Goal: Task Accomplishment & Management: Complete application form

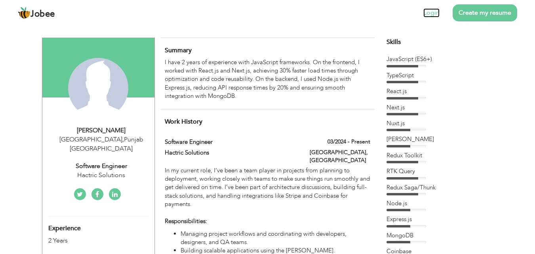
click at [434, 10] on link "Login" at bounding box center [431, 12] width 16 height 9
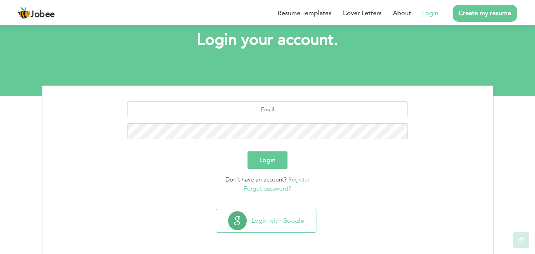
scroll to position [47, 0]
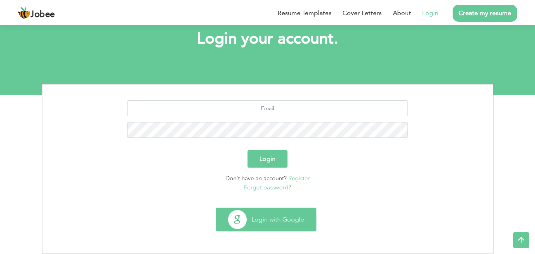
click at [267, 213] on button "Login with Google" at bounding box center [266, 219] width 100 height 23
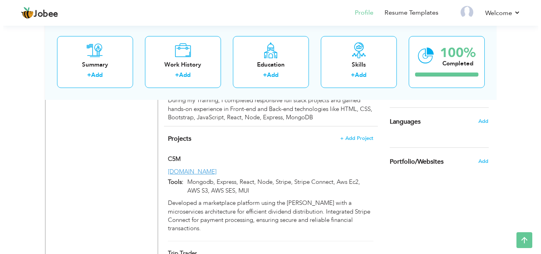
scroll to position [587, 0]
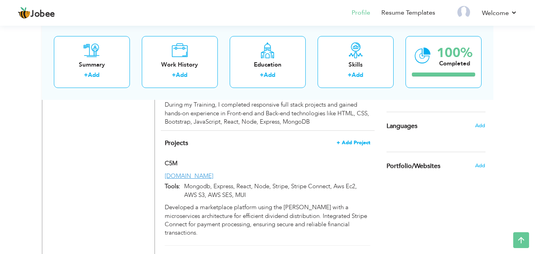
click at [358, 140] on span "+ Add Project" at bounding box center [354, 143] width 34 height 6
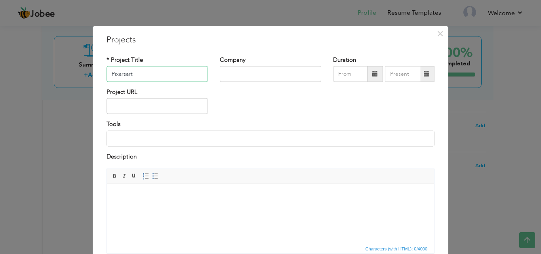
type input "Pixarsart"
click at [282, 68] on input "text" at bounding box center [270, 74] width 101 height 16
type input "P"
click at [184, 104] on input "text" at bounding box center [157, 106] width 101 height 16
paste input "[URL][DOMAIN_NAME]"
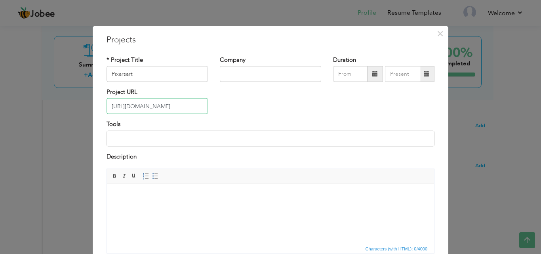
type input "[URL][DOMAIN_NAME]"
click at [134, 142] on input at bounding box center [271, 138] width 328 height 16
type input "Reactjs, Module Css, Bootstrap, Framer motion"
click at [141, 198] on body at bounding box center [270, 196] width 311 height 8
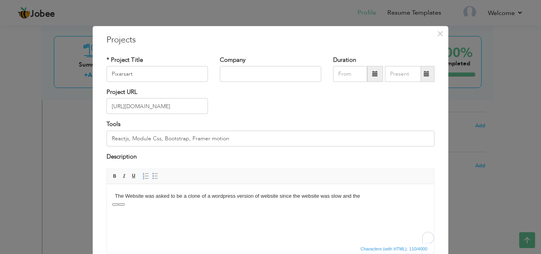
copy body "The Website was asked to be a clone of a wordpress version of website since the…"
click at [274, 206] on html "The Website was asked to be a clone of a wordpress version of website since the…" at bounding box center [270, 196] width 327 height 24
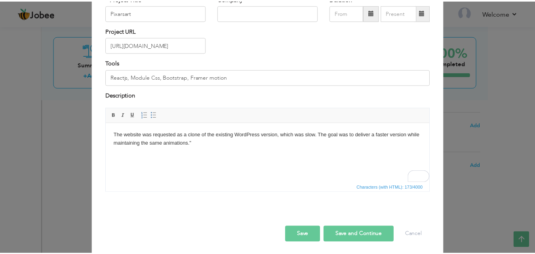
scroll to position [64, 0]
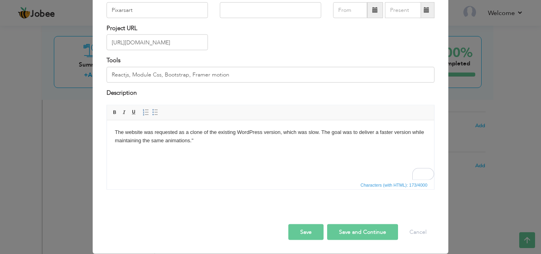
click at [297, 235] on button "Save" at bounding box center [305, 232] width 35 height 16
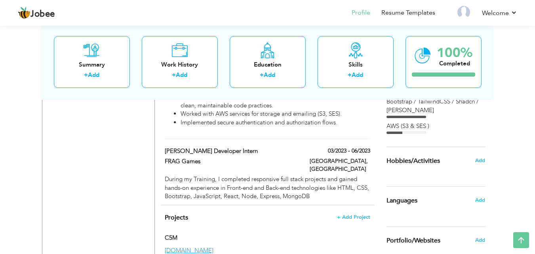
scroll to position [521, 0]
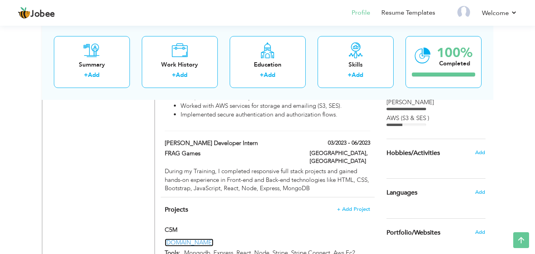
click at [175, 238] on link "[DOMAIN_NAME]" at bounding box center [189, 242] width 49 height 8
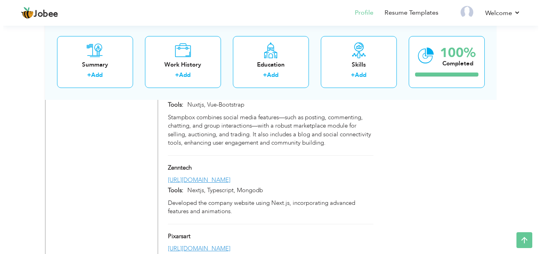
scroll to position [1565, 0]
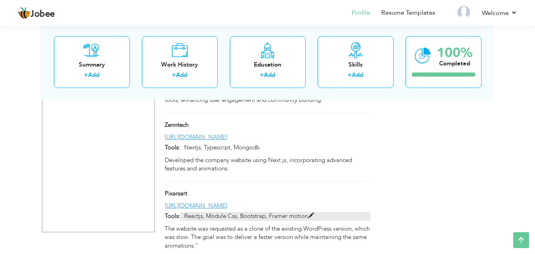
click at [311, 213] on span at bounding box center [311, 216] width 6 height 6
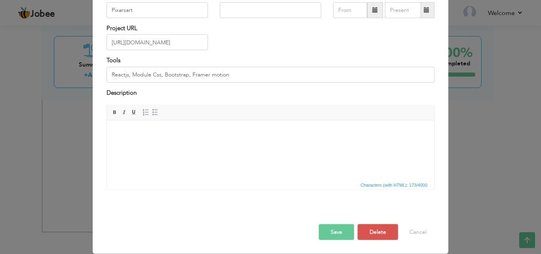
scroll to position [0, 0]
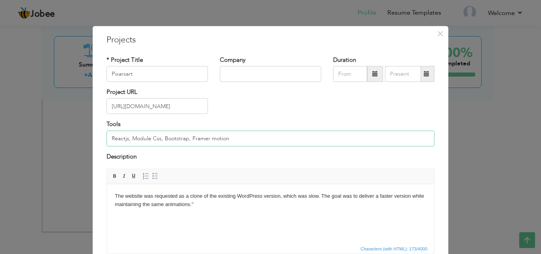
click at [186, 139] on input "Reactjs, Module Css, Bootstrap, Framer motion" at bounding box center [271, 138] width 328 height 16
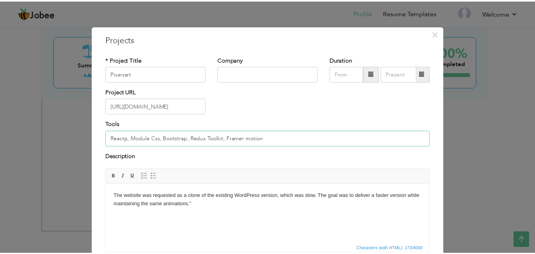
scroll to position [64, 0]
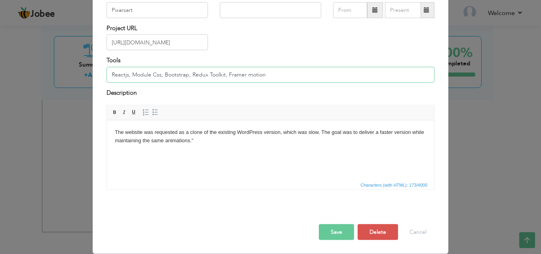
type input "Reactjs, Module Css, Bootstrap, Redux Toolkit, Framer motion"
click at [342, 233] on button "Save" at bounding box center [336, 232] width 35 height 16
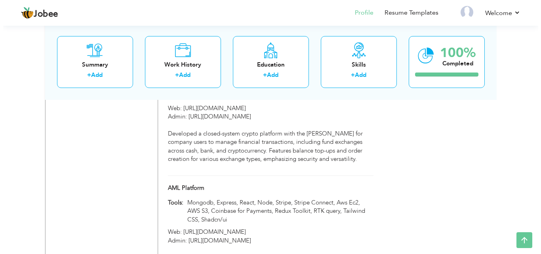
scroll to position [931, 0]
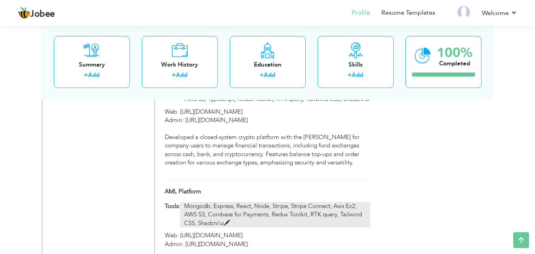
click at [224, 220] on span at bounding box center [227, 223] width 6 height 6
type input "AML Platform"
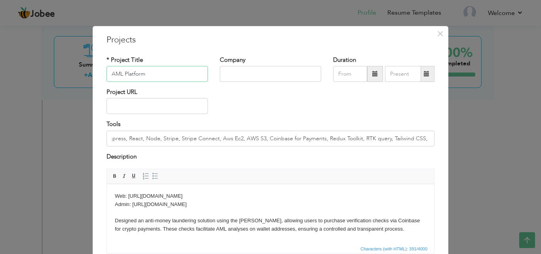
scroll to position [0, 50]
click at [300, 139] on input "Mongodb, Express, React, Node, Stripe, Stripe Connect, Aws Ec2, AWS S3, Coinbas…" at bounding box center [271, 138] width 328 height 16
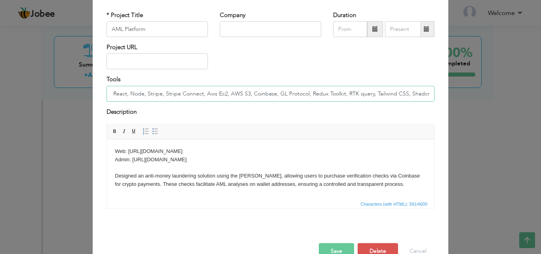
scroll to position [64, 0]
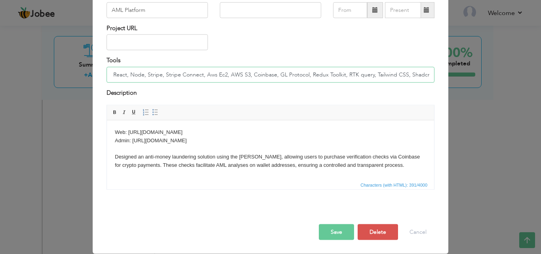
type input "Mongodb, Express, React, Node, Stripe, Stripe Connect, Aws Ec2, AWS S3, Coinbas…"
click at [337, 230] on button "Save" at bounding box center [336, 232] width 35 height 16
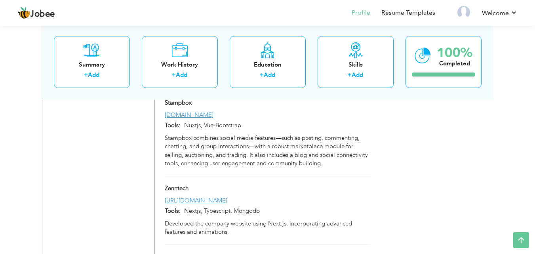
scroll to position [1501, 0]
click at [199, 197] on link "[URL][DOMAIN_NAME]" at bounding box center [196, 201] width 63 height 8
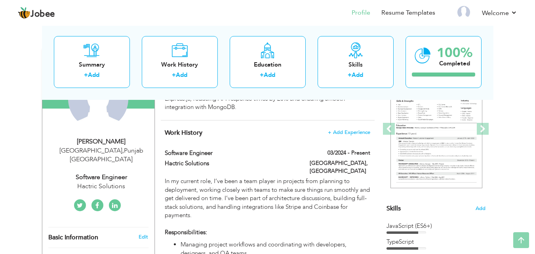
scroll to position [0, 0]
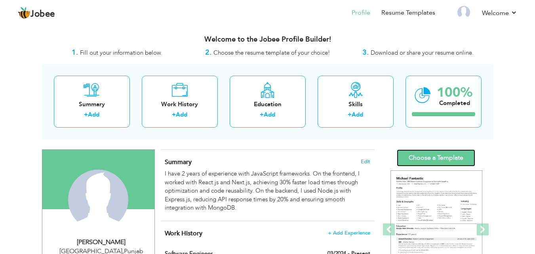
click at [457, 156] on link "Choose a Template" at bounding box center [436, 157] width 78 height 17
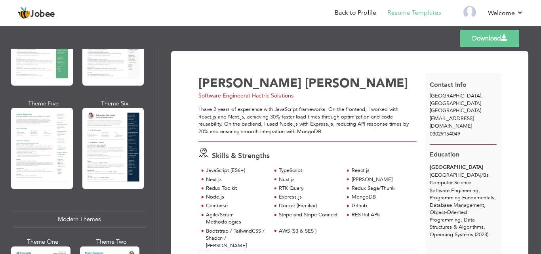
scroll to position [205, 0]
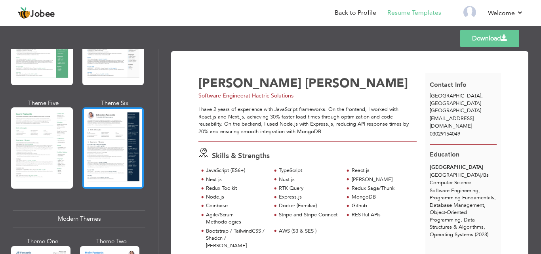
click at [110, 150] on div at bounding box center [113, 147] width 62 height 81
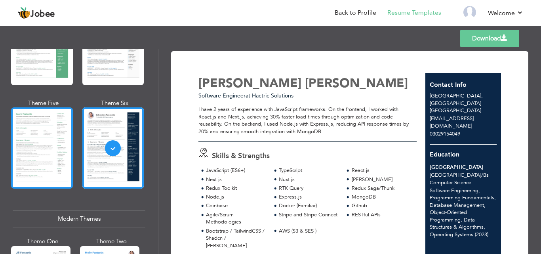
click at [38, 139] on div at bounding box center [42, 147] width 62 height 81
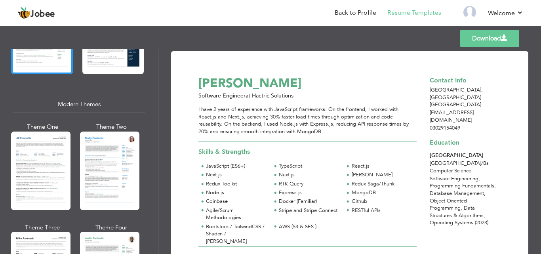
scroll to position [337, 0]
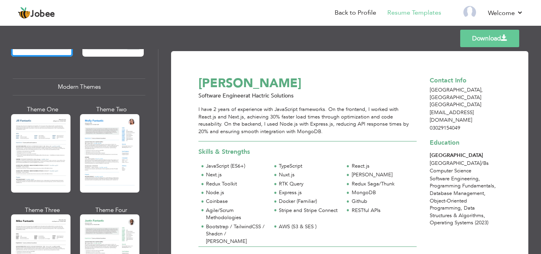
click at [45, 146] on div at bounding box center [40, 153] width 59 height 78
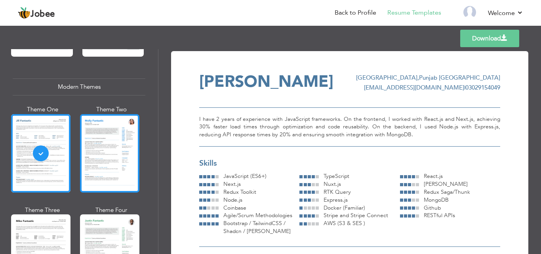
click at [126, 149] on div at bounding box center [109, 153] width 59 height 78
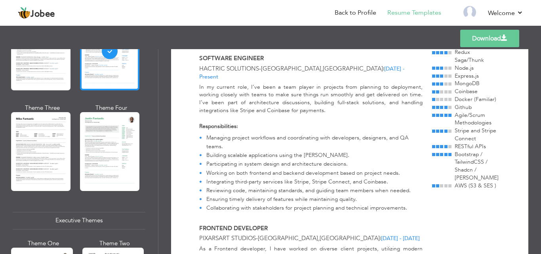
scroll to position [442, 0]
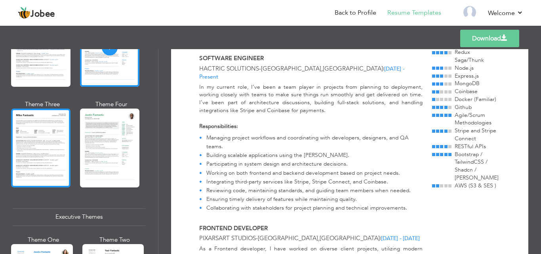
click at [52, 153] on div at bounding box center [40, 147] width 59 height 78
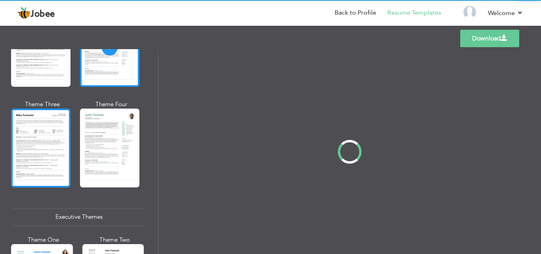
scroll to position [0, 0]
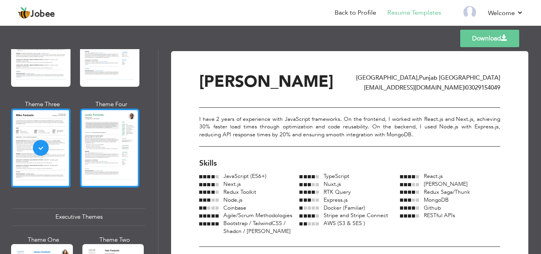
click at [111, 156] on div at bounding box center [109, 147] width 59 height 78
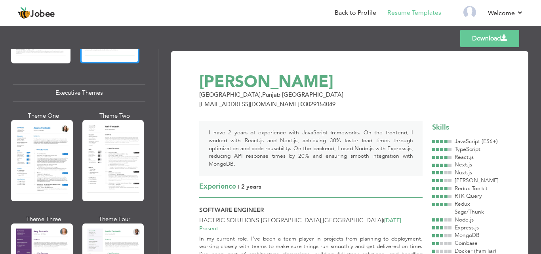
scroll to position [567, 0]
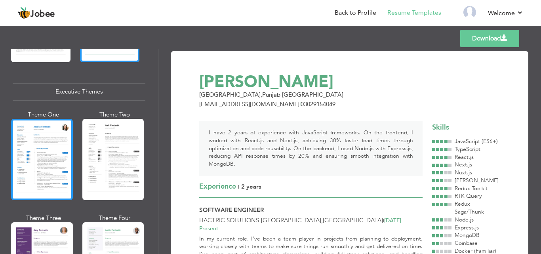
click at [48, 150] on div at bounding box center [42, 159] width 62 height 81
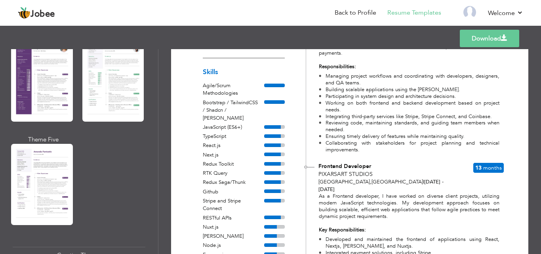
scroll to position [765, 0]
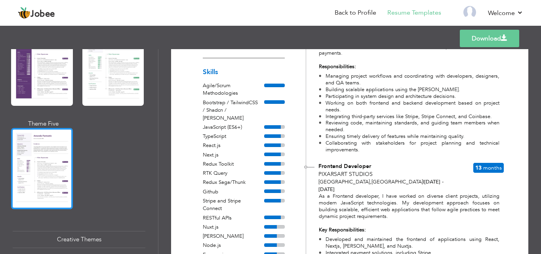
click at [46, 168] on div at bounding box center [42, 168] width 62 height 81
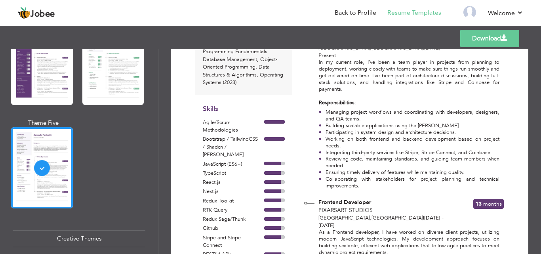
scroll to position [218, 0]
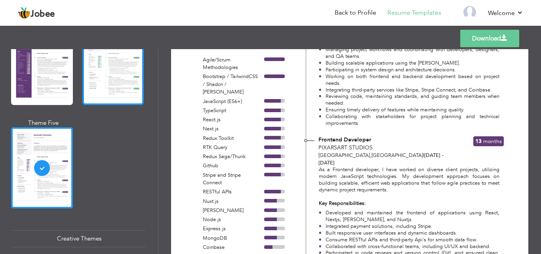
click at [119, 95] on div at bounding box center [113, 64] width 62 height 81
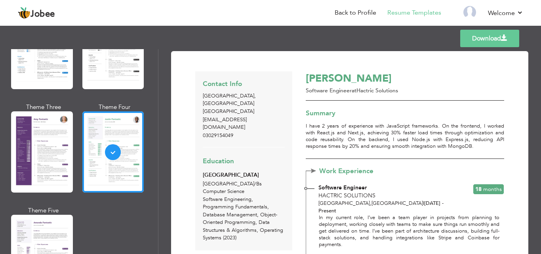
scroll to position [673, 0]
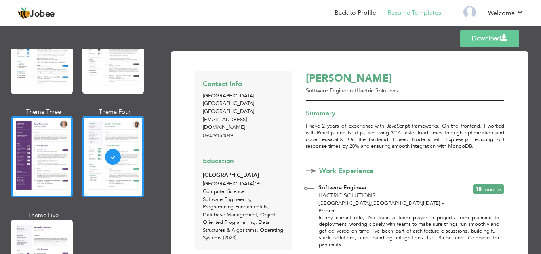
click at [42, 129] on div at bounding box center [42, 156] width 62 height 81
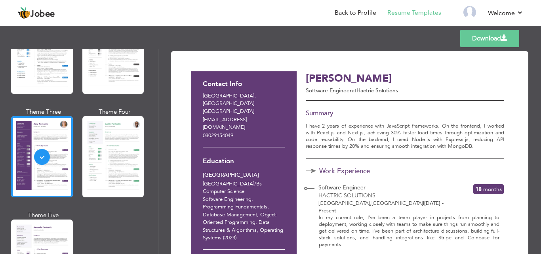
scroll to position [0, 0]
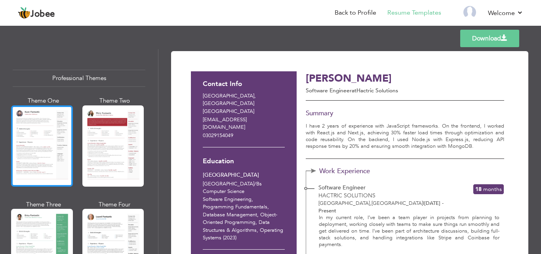
click at [40, 142] on div at bounding box center [42, 145] width 62 height 81
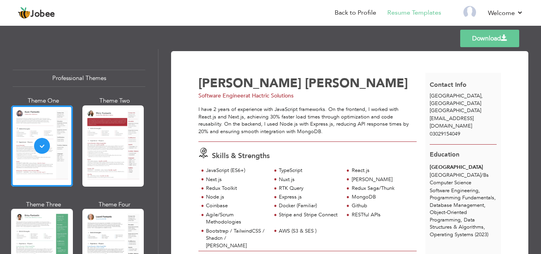
scroll to position [1056, 0]
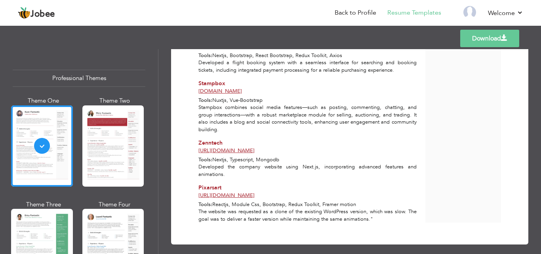
click at [478, 43] on link "Download" at bounding box center [489, 38] width 59 height 17
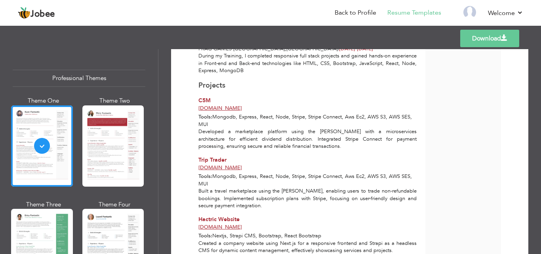
scroll to position [0, 0]
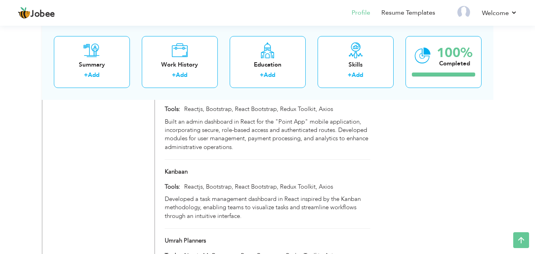
scroll to position [1565, 0]
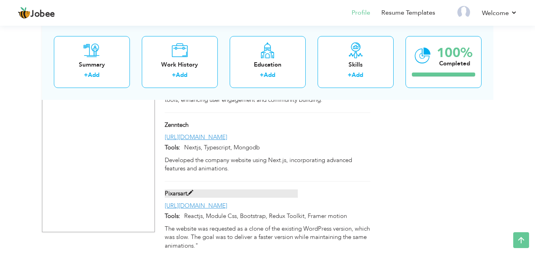
click at [192, 190] on span at bounding box center [190, 193] width 6 height 6
type input "Pixarsart"
type input "[URL][DOMAIN_NAME]"
type input "Reactjs, Module Css, Bootstrap, Redux Toolkit, Framer motion"
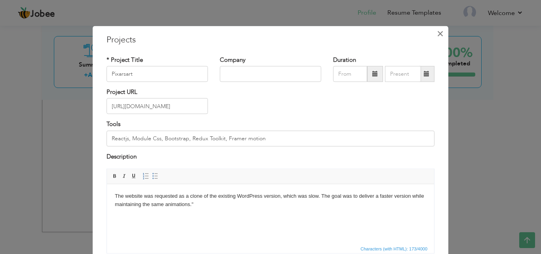
click at [438, 36] on span "×" at bounding box center [440, 33] width 7 height 14
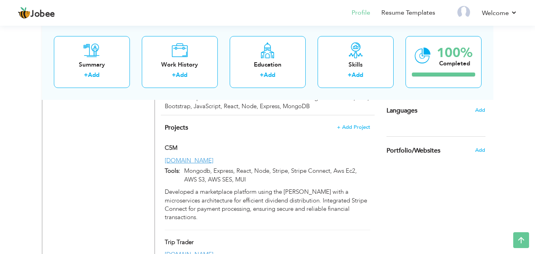
scroll to position [582, 0]
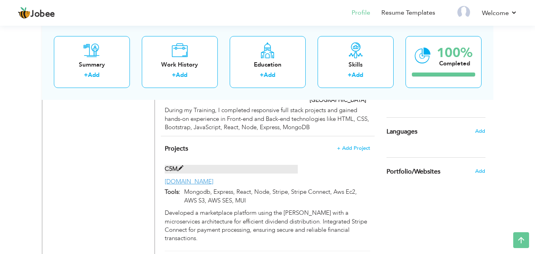
click at [179, 165] on span at bounding box center [180, 168] width 6 height 6
type input "C5M"
type input "[DOMAIN_NAME]"
type input "Mongodb, Express, React, Node, Stripe, Stripe Connect, Aws Ec2, AWS S3, AWS SES…"
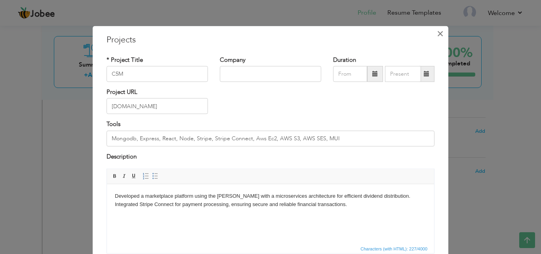
click at [438, 36] on span "×" at bounding box center [440, 33] width 7 height 14
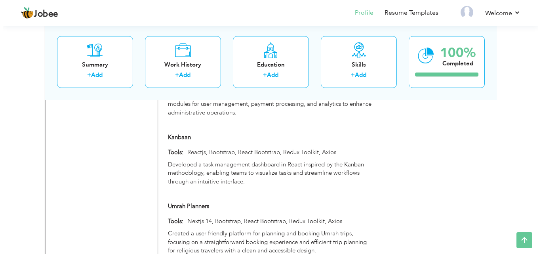
scroll to position [1565, 0]
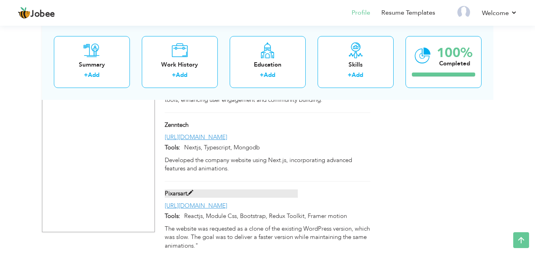
click at [193, 190] on span at bounding box center [190, 193] width 6 height 6
type input "Pixarsart"
type input "[URL][DOMAIN_NAME]"
type input "Reactjs, Module Css, Bootstrap, Redux Toolkit, Framer motion"
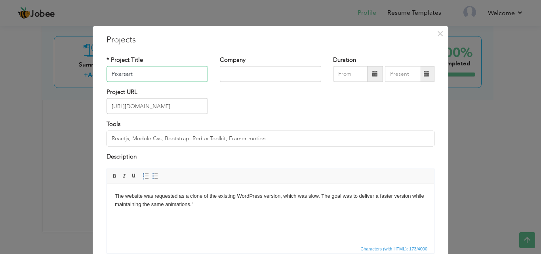
paste input "C5M"
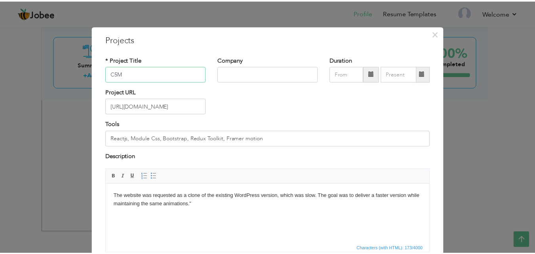
scroll to position [64, 0]
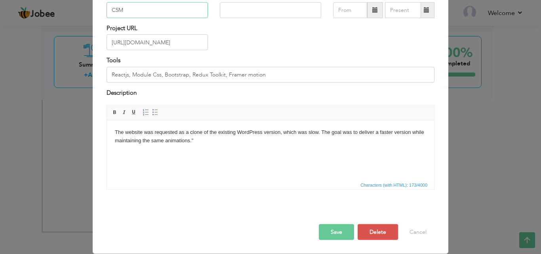
type input "C5M"
click at [193, 40] on input "[URL][DOMAIN_NAME]" at bounding box center [157, 42] width 101 height 16
paste input "[DOMAIN_NAME]"
type input "[DOMAIN_NAME]"
click at [186, 71] on input "Reactjs, Module Css, Bootstrap, Redux Toolkit, Framer motion" at bounding box center [271, 75] width 328 height 16
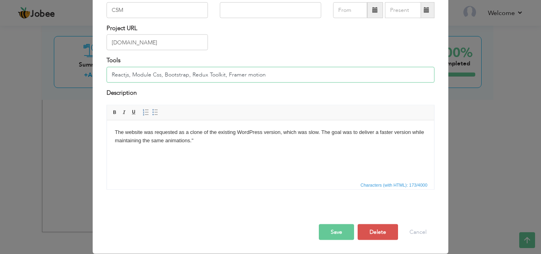
paste input "Mongodb, Express, React, Node, Stripe, Stripe Connect, Aws Ec2, AWS S3, AWS SES…"
drag, startPoint x: 360, startPoint y: 73, endPoint x: 332, endPoint y: 75, distance: 27.8
click at [332, 75] on input "Mongodb, Express, React, Node, Stripe, Stripe Connect, Aws Ec2, AWS S3, AWS SES…" at bounding box center [271, 75] width 328 height 16
type input "Mongodb, Express, React, Node, Stripe, Stripe Connect, Aws Ec2, AWS S3, AWS SES…"
click at [235, 152] on html "The website was requested as a clone of the existing WordPress version, which w…" at bounding box center [270, 136] width 327 height 32
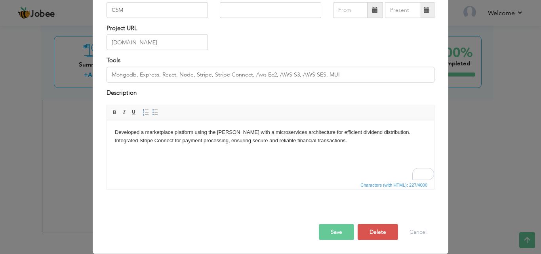
click at [333, 231] on button "Save" at bounding box center [336, 232] width 35 height 16
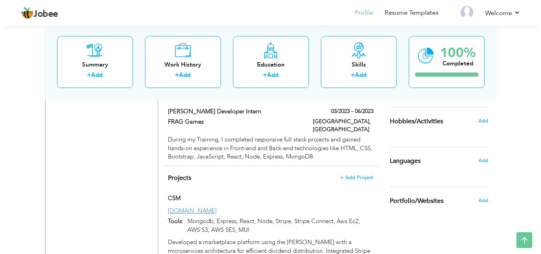
scroll to position [551, 0]
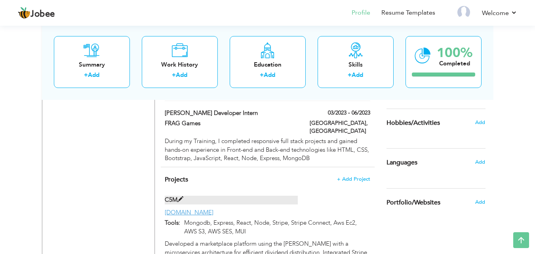
click at [181, 196] on span at bounding box center [180, 199] width 6 height 6
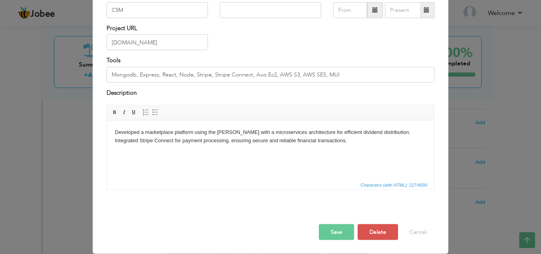
scroll to position [0, 0]
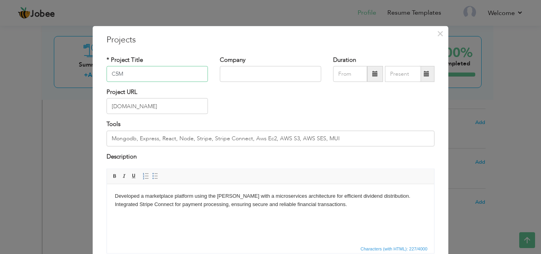
paste input "Pixarsart"
type input "Pixarsart WebSite"
click at [187, 103] on input "[DOMAIN_NAME]" at bounding box center [157, 106] width 101 height 16
paste input "[URL][DOMAIN_NAME]"
type input "[URL][DOMAIN_NAME]"
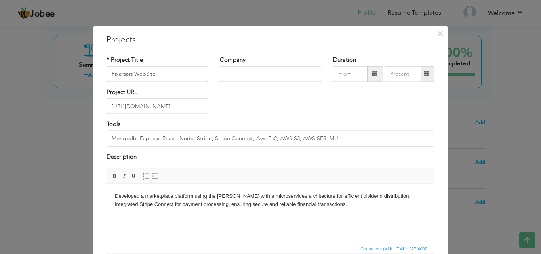
click at [243, 155] on div "Description" at bounding box center [271, 157] width 328 height 10
click at [244, 140] on input "Mongodb, Express, React, Node, Stripe, Stripe Connect, Aws Ec2, AWS S3, AWS SES…" at bounding box center [271, 138] width 328 height 16
paste input "Reactjs, Module Css, Bootstrap, Redux Toolkit, Framer motion"
type input "Reactjs, Module Css, Bootstrap, Redux Toolkit, Framer motion"
click at [294, 209] on html "Developed a marketplace platform using the [PERSON_NAME] with a microservices a…" at bounding box center [270, 200] width 327 height 32
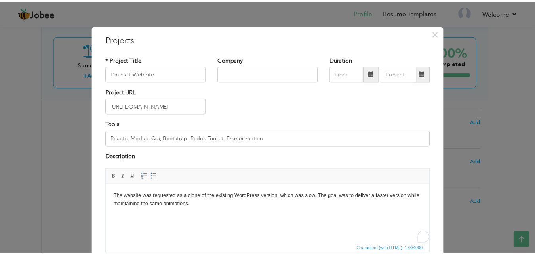
scroll to position [64, 0]
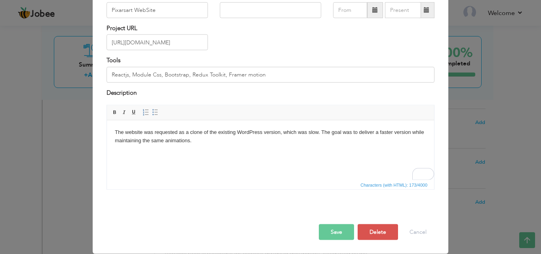
click at [341, 235] on button "Save" at bounding box center [336, 232] width 35 height 16
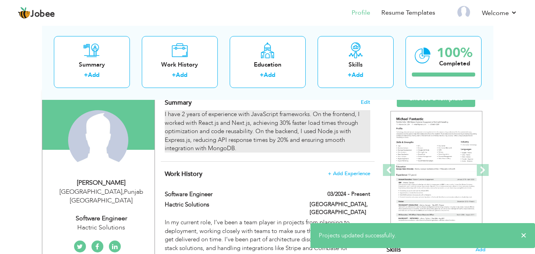
scroll to position [0, 0]
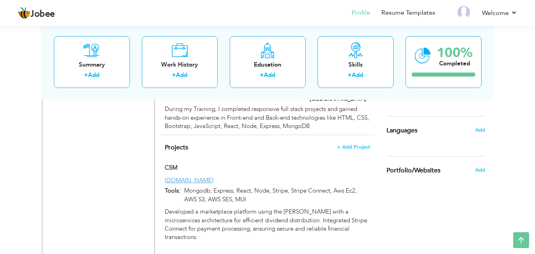
scroll to position [582, 0]
click at [272, 187] on div "Tools: Mongodb, Express, React, Node, Stripe, Stripe Connect, Aws Ec2, AWS S3, …" at bounding box center [267, 197] width 217 height 21
type input "C5M"
type input "[DOMAIN_NAME]"
type input "Mongodb, Express, React, Node, Stripe, Stripe Connect, Aws Ec2, AWS S3, AWS SES…"
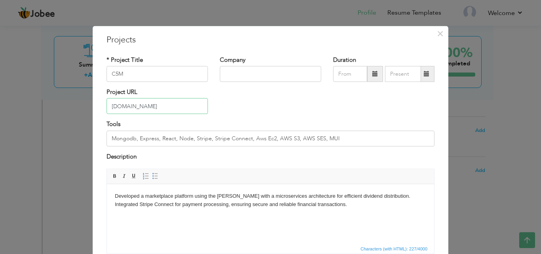
click at [164, 101] on input "[DOMAIN_NAME]" at bounding box center [157, 106] width 101 height 16
click at [224, 134] on input "Mongodb, Express, React, Node, Stripe, Stripe Connect, Aws Ec2, AWS S3, AWS SES…" at bounding box center [271, 138] width 328 height 16
click at [200, 208] on body "Developed a marketplace platform using the [PERSON_NAME] with a microservices a…" at bounding box center [270, 200] width 311 height 17
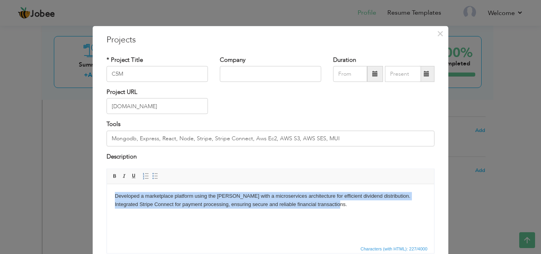
copy body "Developed a marketplace platform using the [PERSON_NAME] with a microservices a…"
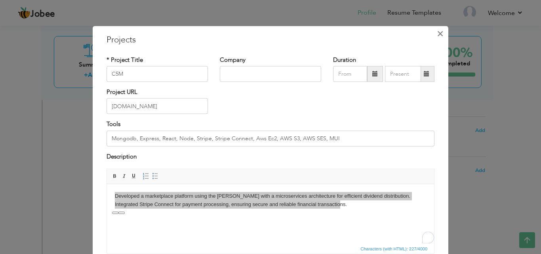
click at [437, 35] on span "×" at bounding box center [440, 33] width 7 height 14
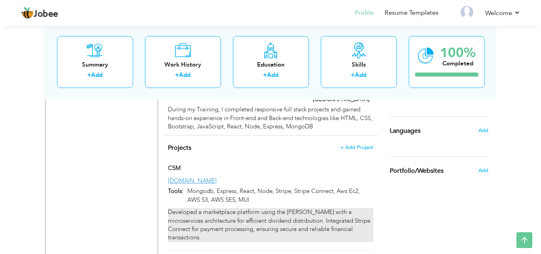
scroll to position [1565, 0]
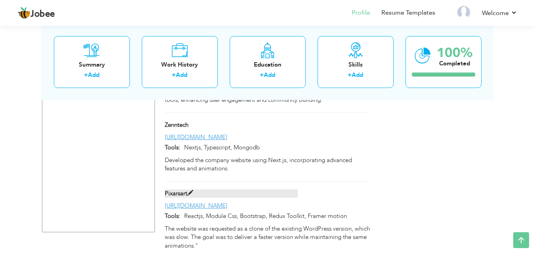
click at [187, 190] on span at bounding box center [190, 193] width 6 height 6
type input "Pixarsart"
type input "[URL][DOMAIN_NAME]"
type input "Reactjs, Module Css, Bootstrap, Redux Toolkit, Framer motion"
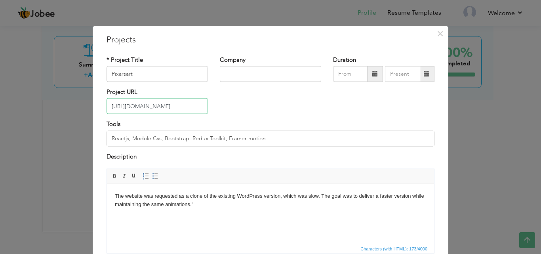
click at [190, 103] on input "[URL][DOMAIN_NAME]" at bounding box center [157, 106] width 101 height 16
click at [267, 138] on input "Reactjs, Module Css, Bootstrap, Redux Toolkit, Framer motion" at bounding box center [271, 138] width 328 height 16
click at [285, 215] on html "The website was requested as a clone of the existing WordPress version, which w…" at bounding box center [270, 200] width 327 height 32
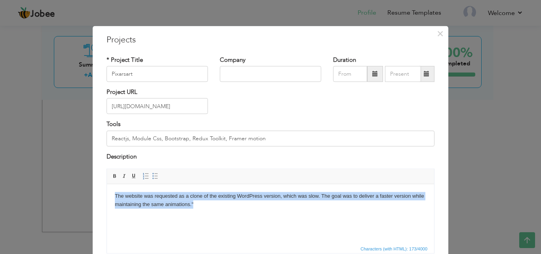
copy body "The website was requested as a clone of the existing WordPress version, which w…"
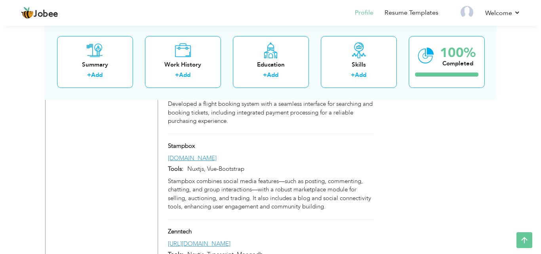
scroll to position [1419, 0]
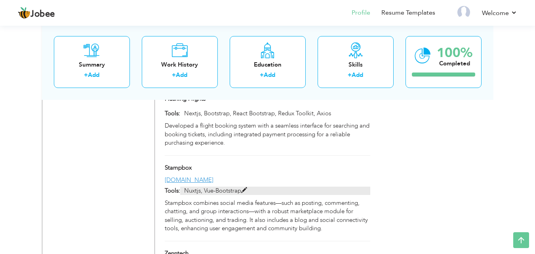
click at [231, 186] on p "Nuxtjs, Vue-Bootstrap" at bounding box center [275, 190] width 190 height 8
type input "Stampbox"
type input "[DOMAIN_NAME]"
type input "Nuxtjs, Vue-Bootstrap"
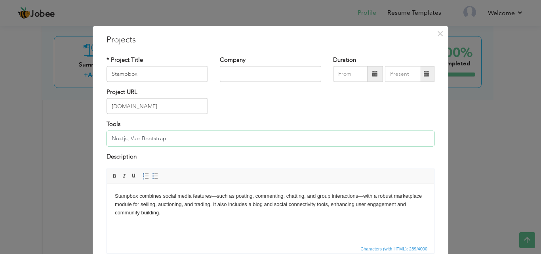
click at [181, 143] on input "Nuxtjs, Vue-Bootstrap" at bounding box center [271, 138] width 328 height 16
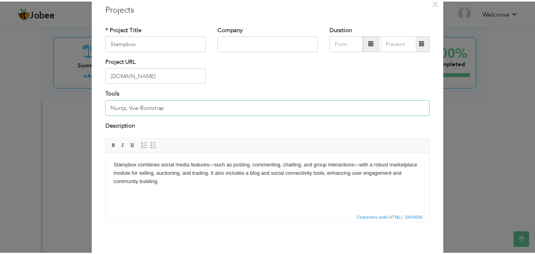
scroll to position [64, 0]
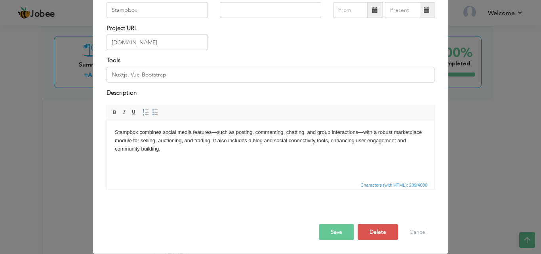
click at [341, 233] on button "Save" at bounding box center [336, 232] width 35 height 16
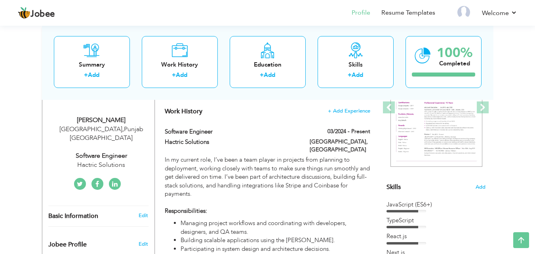
scroll to position [0, 0]
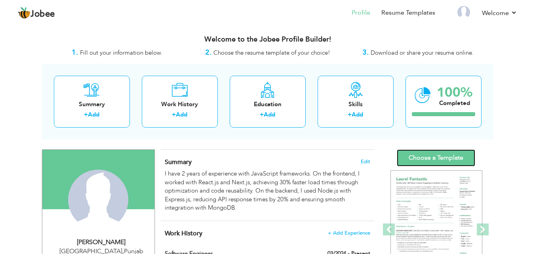
click at [445, 161] on link "Choose a Template" at bounding box center [436, 157] width 78 height 17
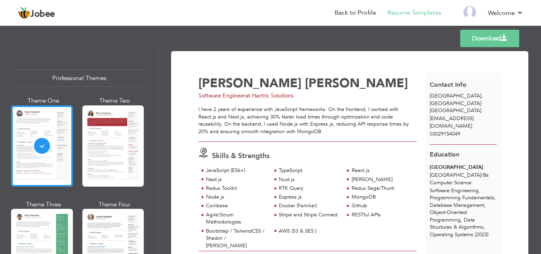
click at [492, 39] on link "Download" at bounding box center [489, 38] width 59 height 17
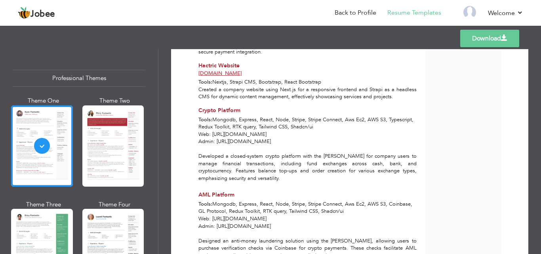
scroll to position [627, 0]
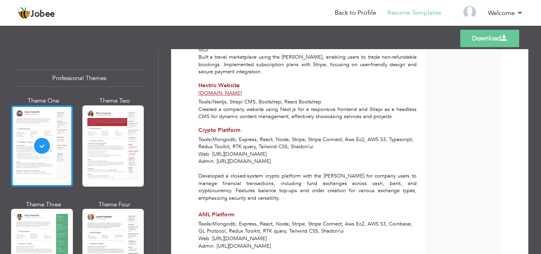
drag, startPoint x: 262, startPoint y: 146, endPoint x: 192, endPoint y: 150, distance: 70.6
click at [192, 150] on div "Download [PERSON_NAME] Software Engineer at Hactric Solutions Skills & Strength…" at bounding box center [349, 48] width 329 height 1229
click at [222, 154] on p "Web: [URL][DOMAIN_NAME] Admin: [URL][DOMAIN_NAME] Developed a closed-system cry…" at bounding box center [307, 175] width 218 height 51
drag, startPoint x: 198, startPoint y: 146, endPoint x: 366, endPoint y: 154, distance: 168.9
click at [366, 154] on div "Web: [URL][DOMAIN_NAME] Admin: [URL][DOMAIN_NAME] Developed a closed-system cry…" at bounding box center [307, 177] width 227 height 54
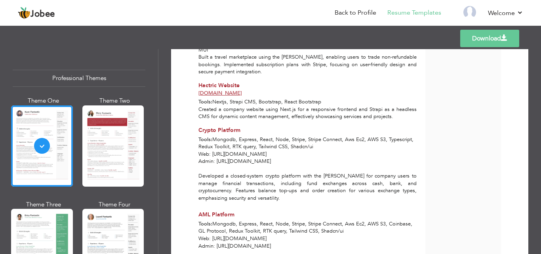
copy p "Web: [URL][DOMAIN_NAME] Admin: [URL][DOMAIN_NAME]"
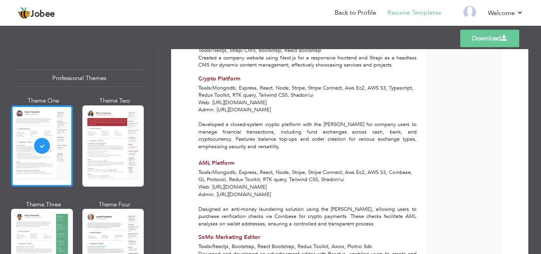
scroll to position [680, 0]
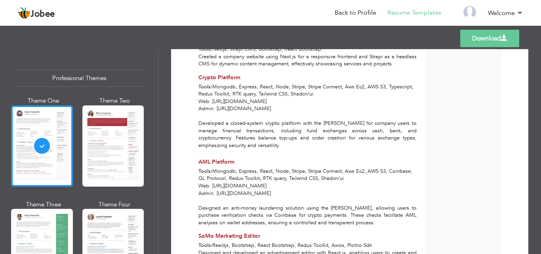
drag, startPoint x: 259, startPoint y: 186, endPoint x: 334, endPoint y: 186, distance: 75.6
click at [335, 186] on div "Web: [URL][DOMAIN_NAME] Admin: [URL][DOMAIN_NAME] Designed an anti-money launde…" at bounding box center [307, 204] width 227 height 44
click at [197, 182] on div "Web: [URL][DOMAIN_NAME] Admin: [URL][DOMAIN_NAME] Designed an anti-money launde…" at bounding box center [307, 204] width 227 height 44
drag, startPoint x: 199, startPoint y: 178, endPoint x: 348, endPoint y: 183, distance: 149.7
click at [348, 183] on div "Web: [URL][DOMAIN_NAME] Admin: [URL][DOMAIN_NAME] Designed an anti-money launde…" at bounding box center [307, 204] width 227 height 44
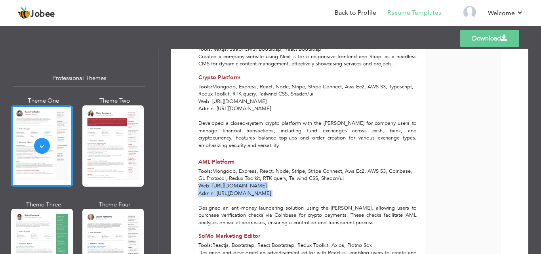
copy div "Web: [URL][DOMAIN_NAME] Admin: [URL][DOMAIN_NAME]"
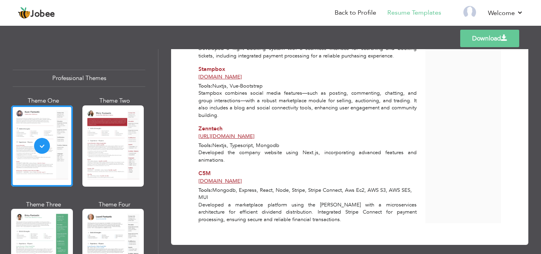
scroll to position [1056, 0]
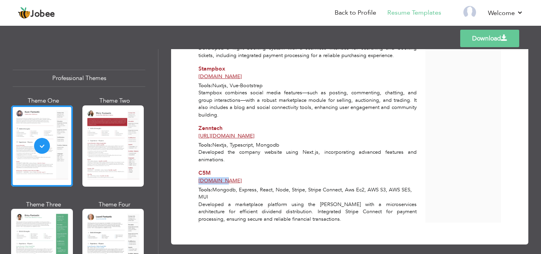
drag, startPoint x: 197, startPoint y: 175, endPoint x: 224, endPoint y: 175, distance: 26.9
click at [224, 177] on div "[DOMAIN_NAME]" at bounding box center [307, 181] width 227 height 8
copy link "[DOMAIN_NAME]"
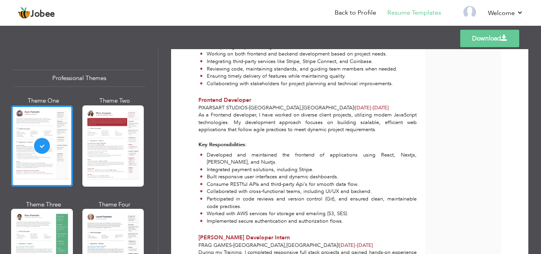
scroll to position [0, 0]
